Goal: Transaction & Acquisition: Purchase product/service

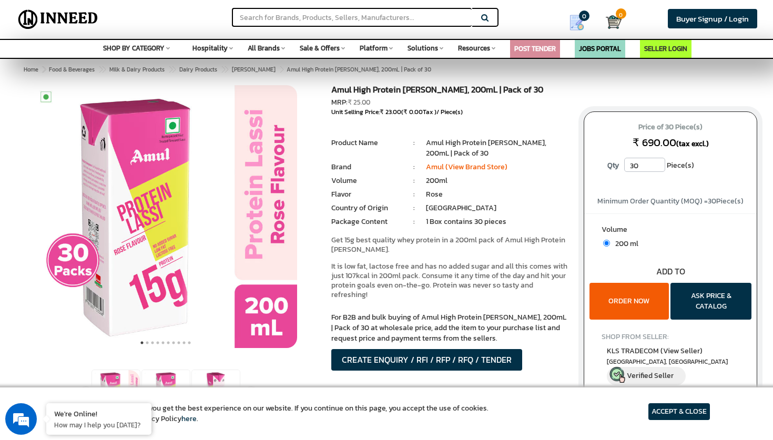
click at [639, 307] on button "ORDER NOW" at bounding box center [629, 301] width 79 height 37
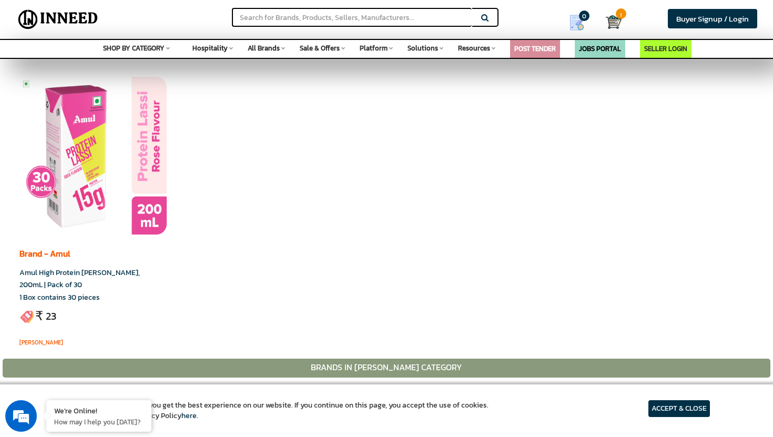
scroll to position [295, 0]
